Goal: Answer question/provide support: Answer question/provide support

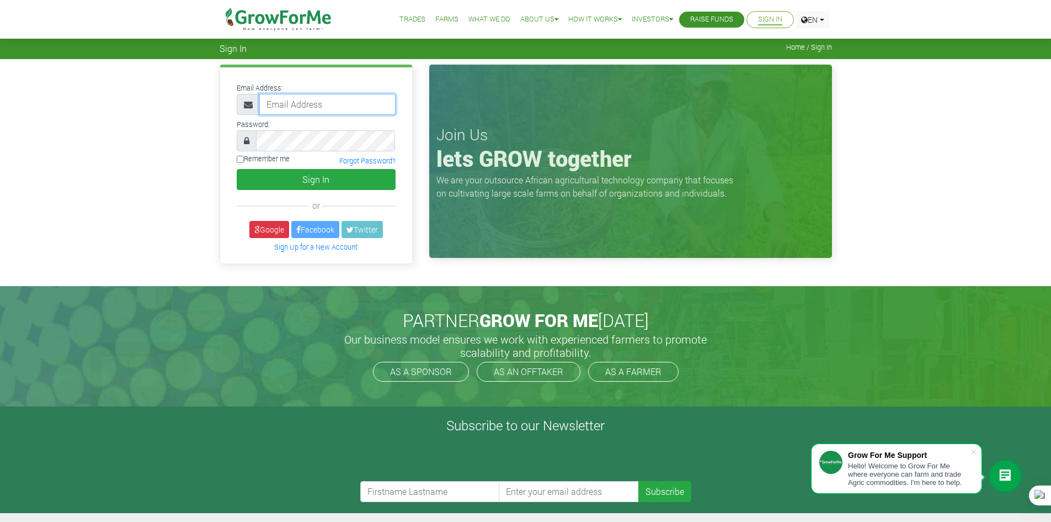
click at [313, 106] on input "email" at bounding box center [327, 104] width 136 height 21
click at [314, 97] on input "email" at bounding box center [327, 104] width 136 height 21
type input "233241790365@growforme.com"
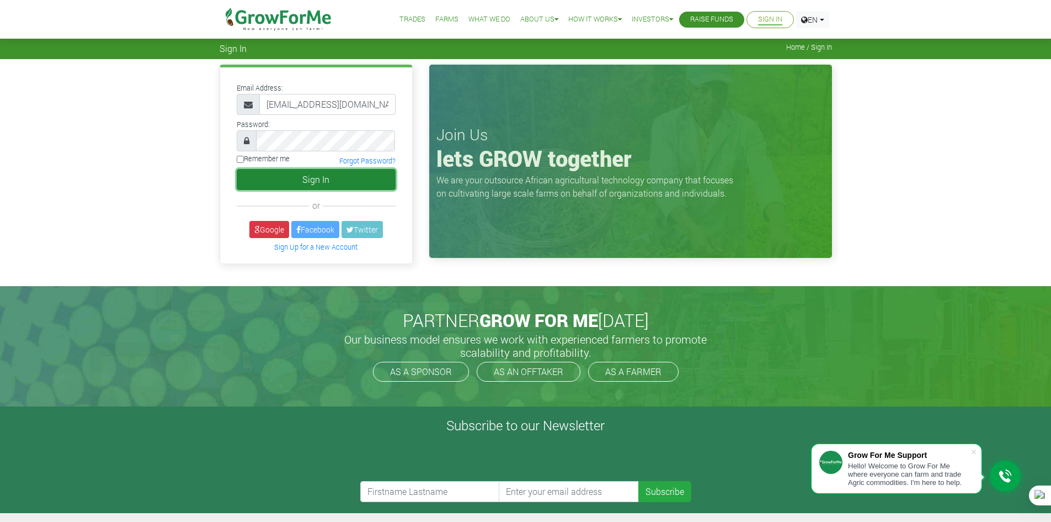
click at [318, 172] on button "Sign In" at bounding box center [316, 179] width 159 height 21
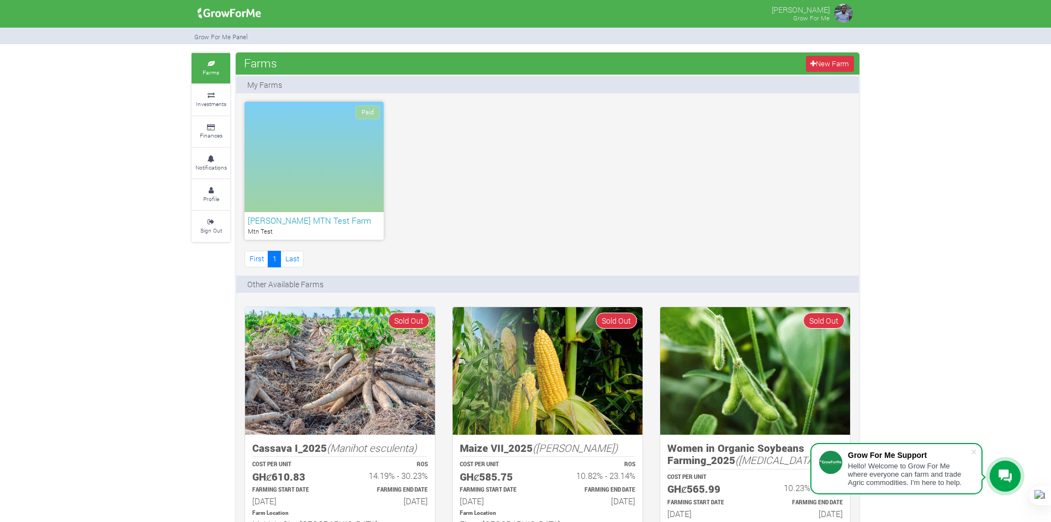
click at [1011, 476] on icon at bounding box center [1005, 475] width 13 height 13
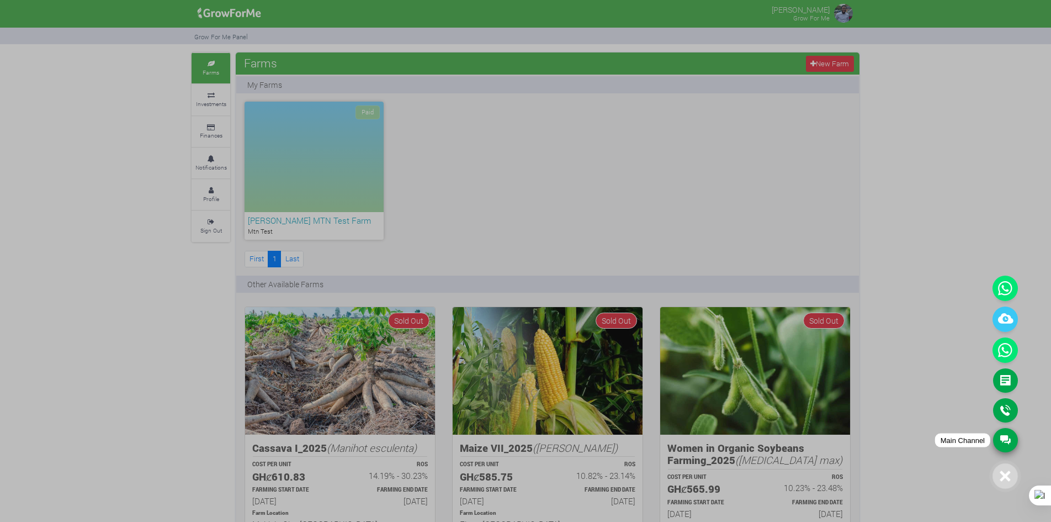
click at [1002, 432] on link "Main Channel" at bounding box center [1005, 440] width 25 height 24
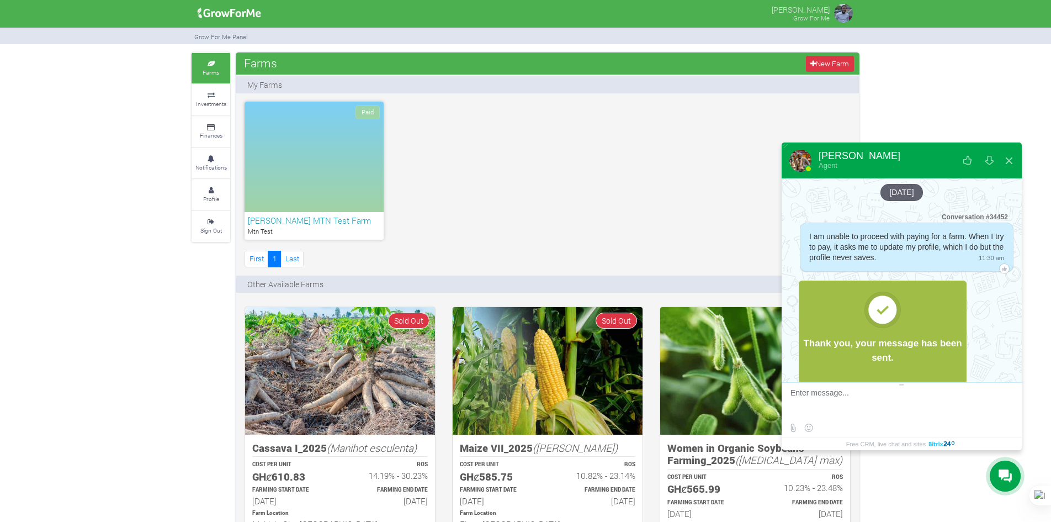
scroll to position [2163, 0]
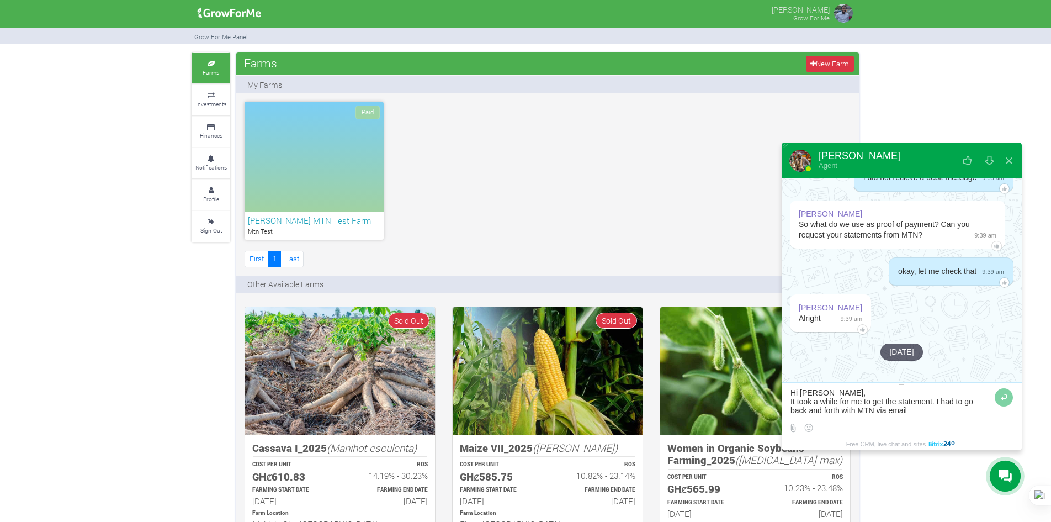
type textarea "Hi [PERSON_NAME], It took a while for me to get the statement. I had to go back…"
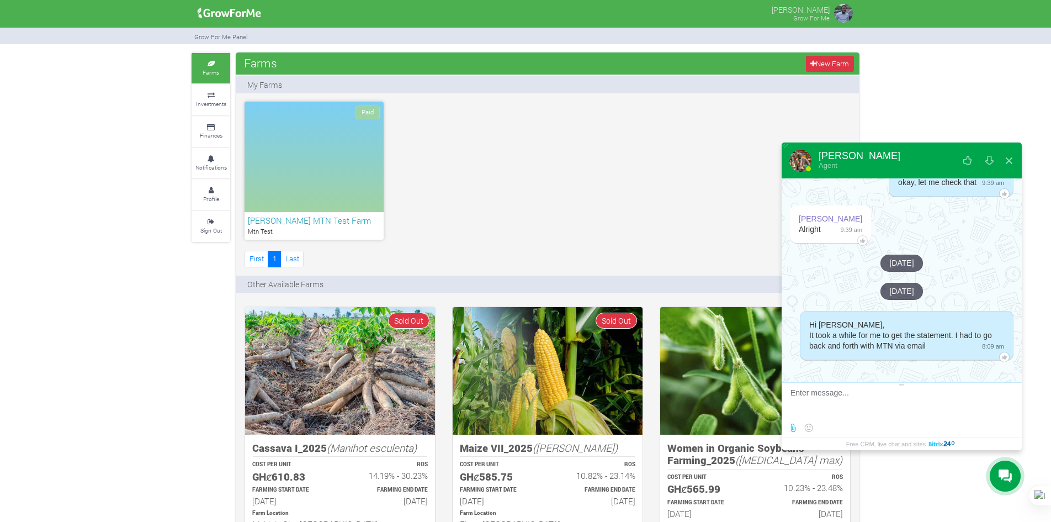
scroll to position [2252, 0]
click at [796, 425] on label at bounding box center [793, 428] width 14 height 14
click at [0, 0] on input "file" at bounding box center [0, 0] width 0 height 0
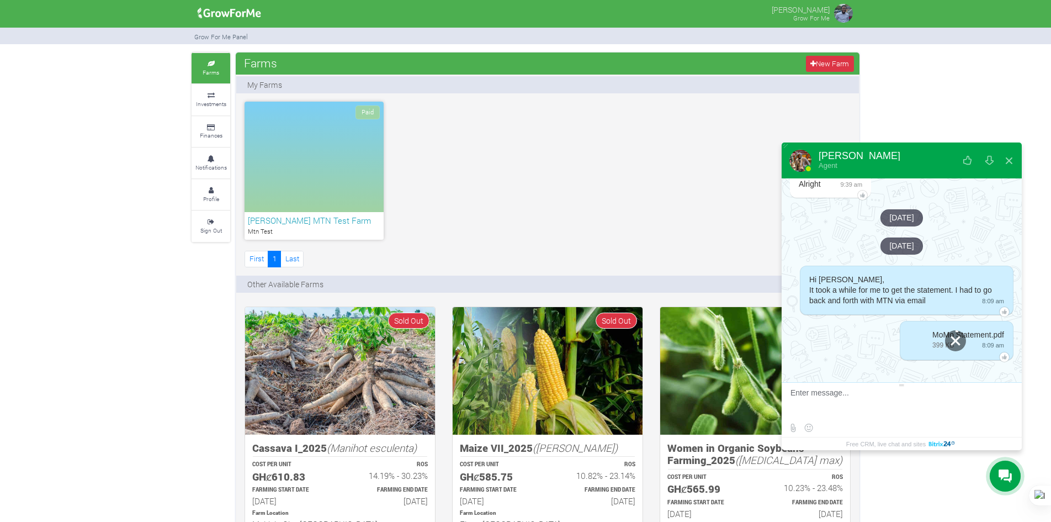
scroll to position [2297, 0]
click at [869, 401] on textarea at bounding box center [900, 403] width 220 height 30
drag, startPoint x: 915, startPoint y: 392, endPoint x: 868, endPoint y: 397, distance: 47.1
click at [868, 397] on textarea at bounding box center [890, 403] width 201 height 30
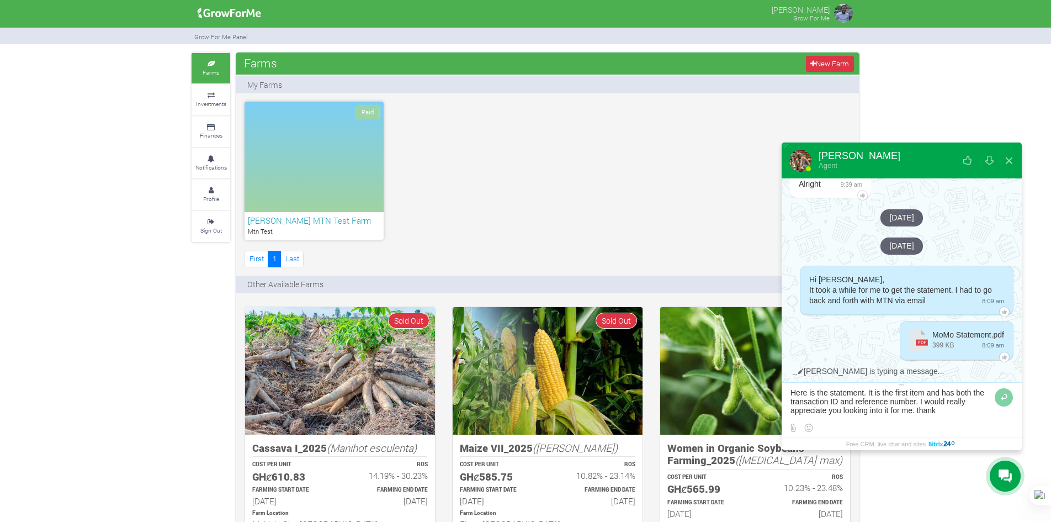
type textarea "Here is the statement. It is the first item and has both the transaction ID and…"
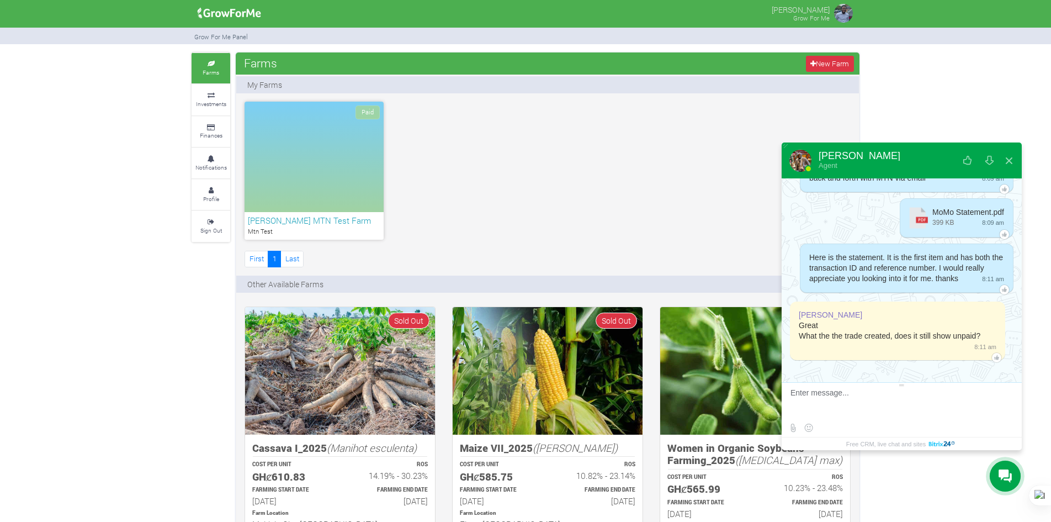
scroll to position [2430, 0]
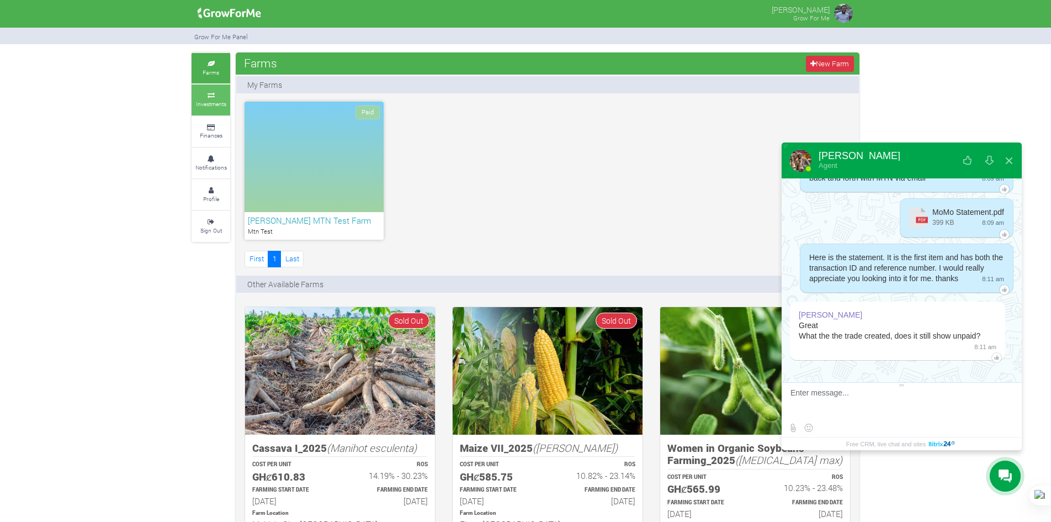
click at [226, 108] on link "Investments" at bounding box center [211, 99] width 39 height 30
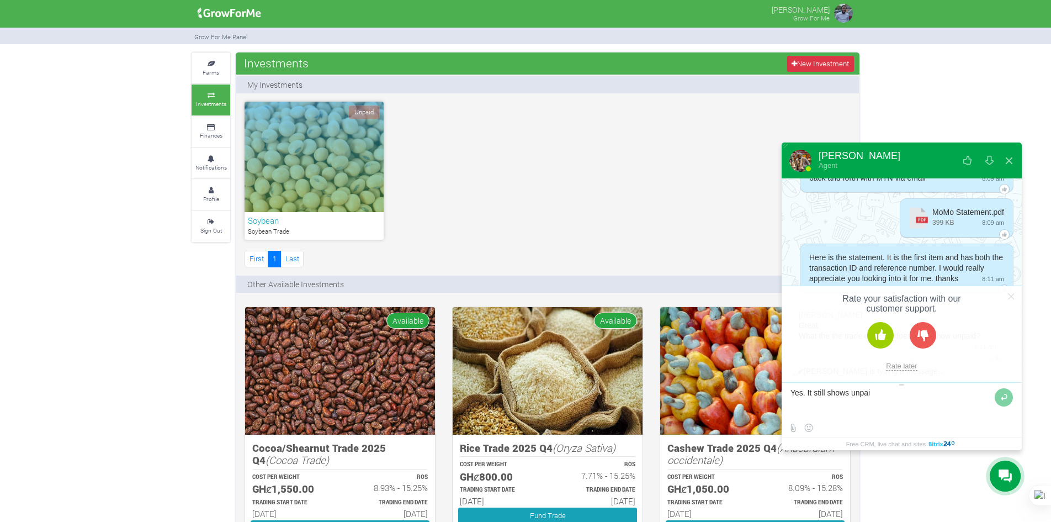
type textarea "Yes. It still shows unpaid"
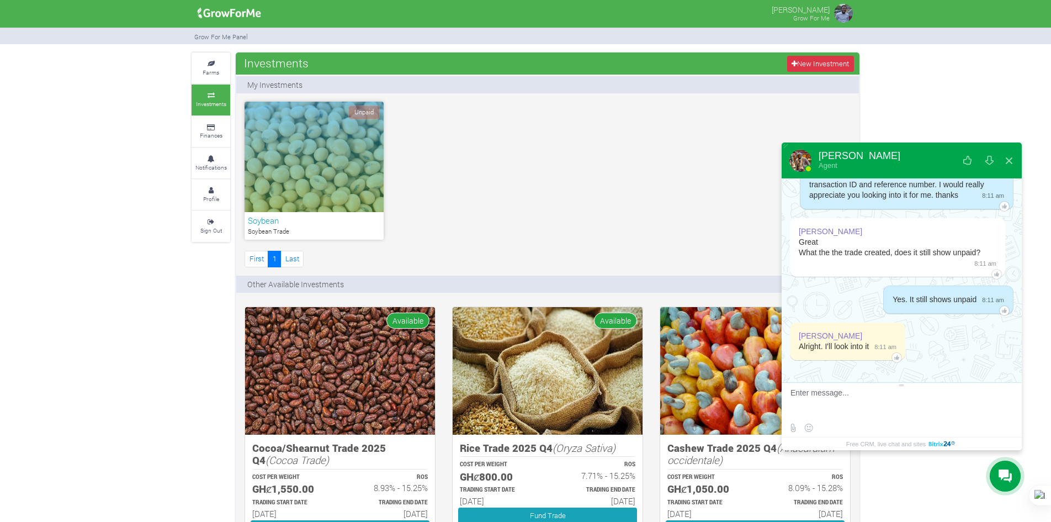
scroll to position [2514, 0]
click at [896, 357] on div at bounding box center [896, 357] width 10 height 10
